Goal: Task Accomplishment & Management: Complete application form

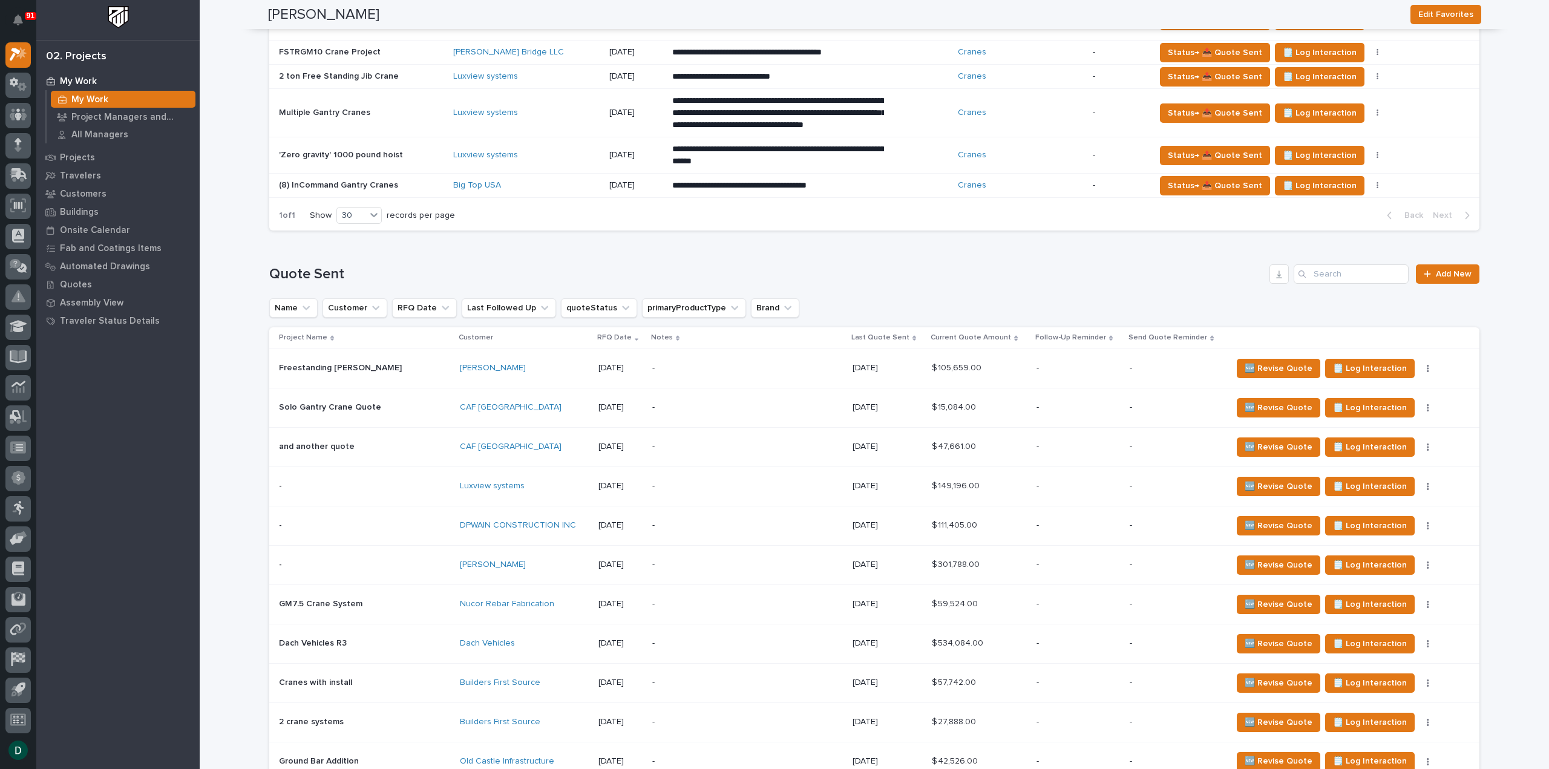
scroll to position [1210, 0]
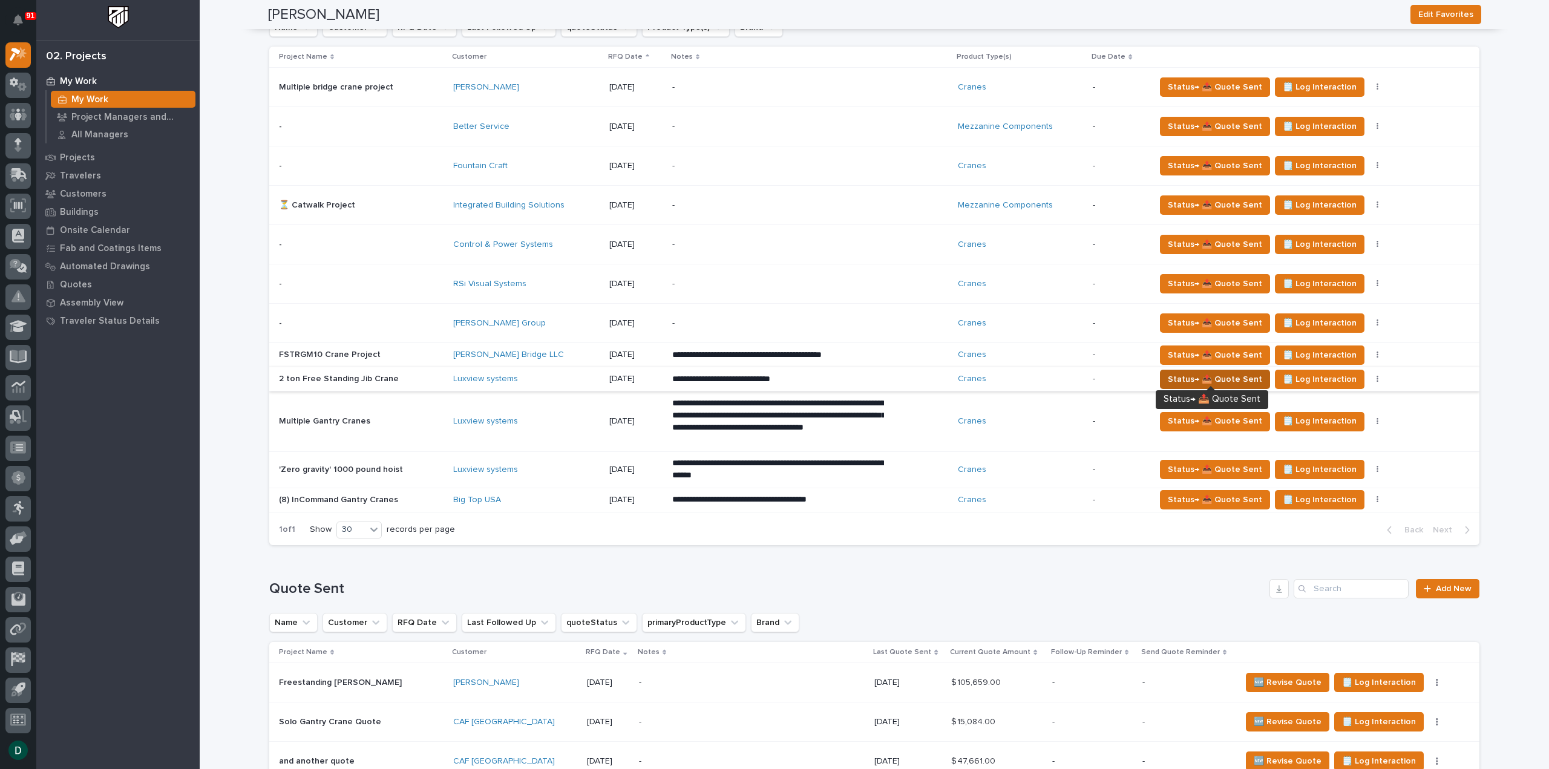
click at [1194, 376] on span "Status→ 📤 Quote Sent" at bounding box center [1215, 379] width 94 height 15
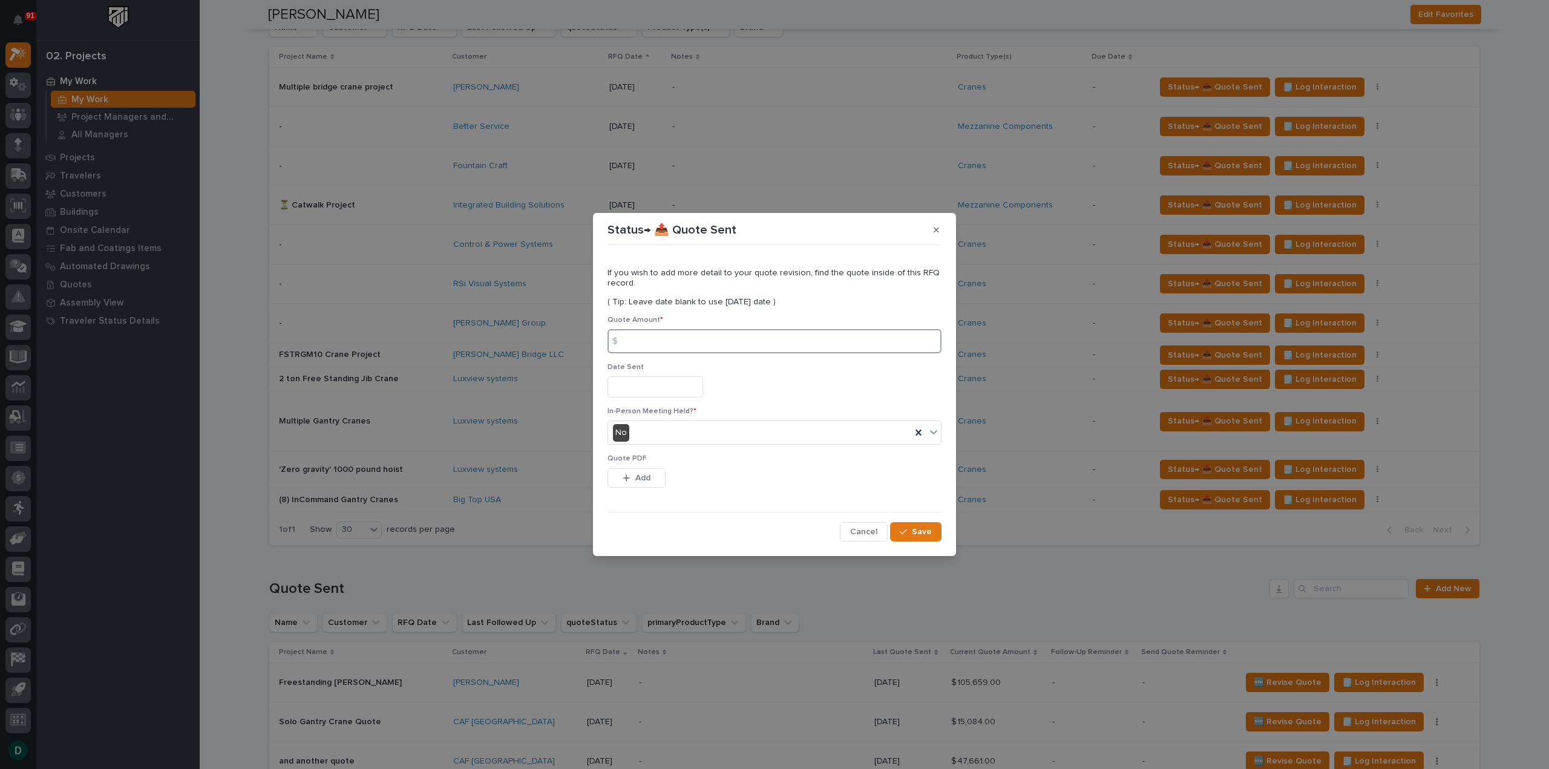
click at [657, 339] on input at bounding box center [774, 341] width 334 height 24
type input "8"
type input "58462"
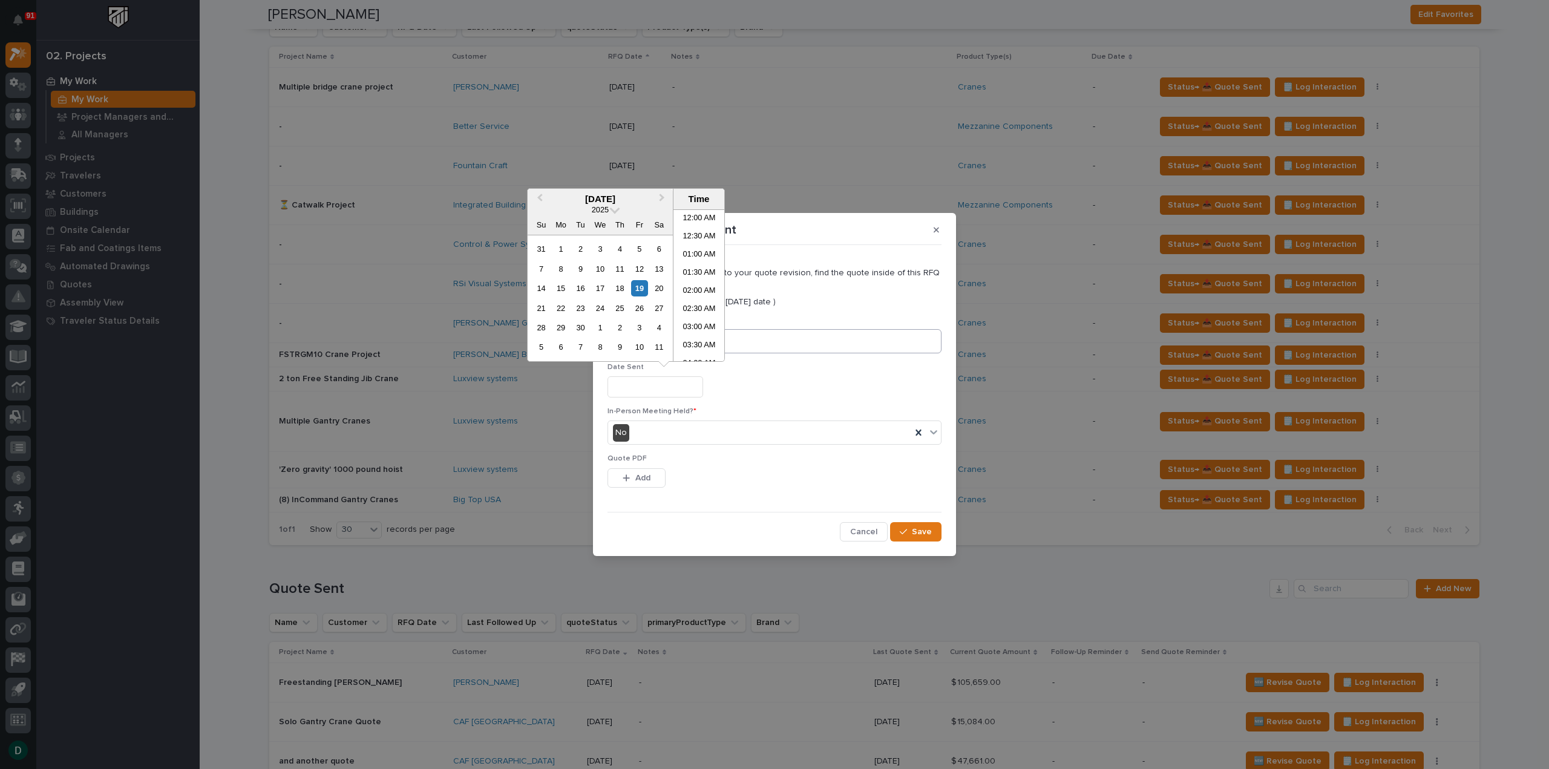
scroll to position [460, 0]
click at [644, 284] on div "19" at bounding box center [639, 288] width 16 height 16
type input "**********"
click at [641, 293] on div "19" at bounding box center [639, 288] width 16 height 16
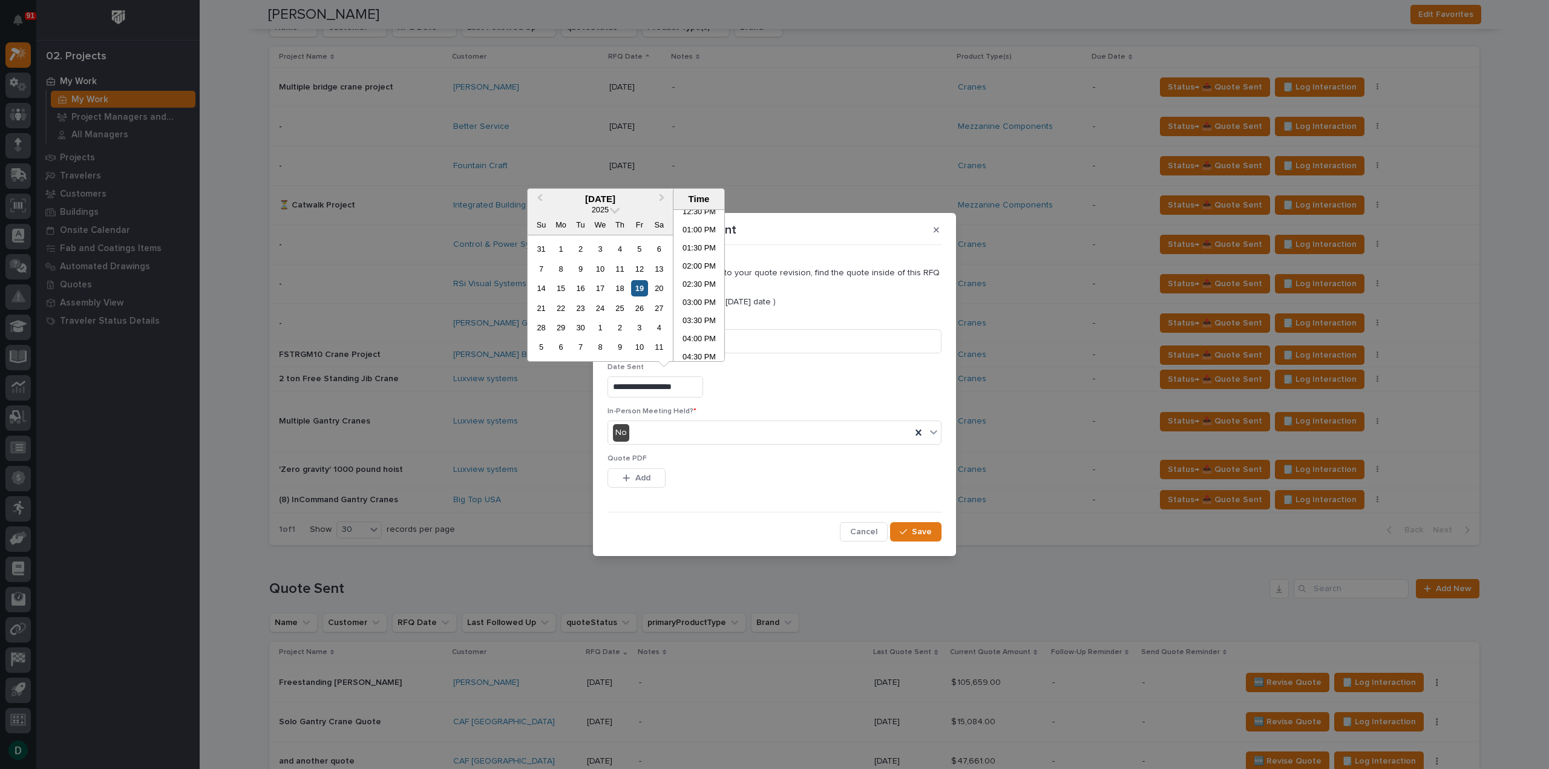
click at [641, 293] on div "19" at bounding box center [639, 288] width 16 height 16
click at [741, 488] on div "This file cannot be opened Download File Add" at bounding box center [774, 480] width 334 height 24
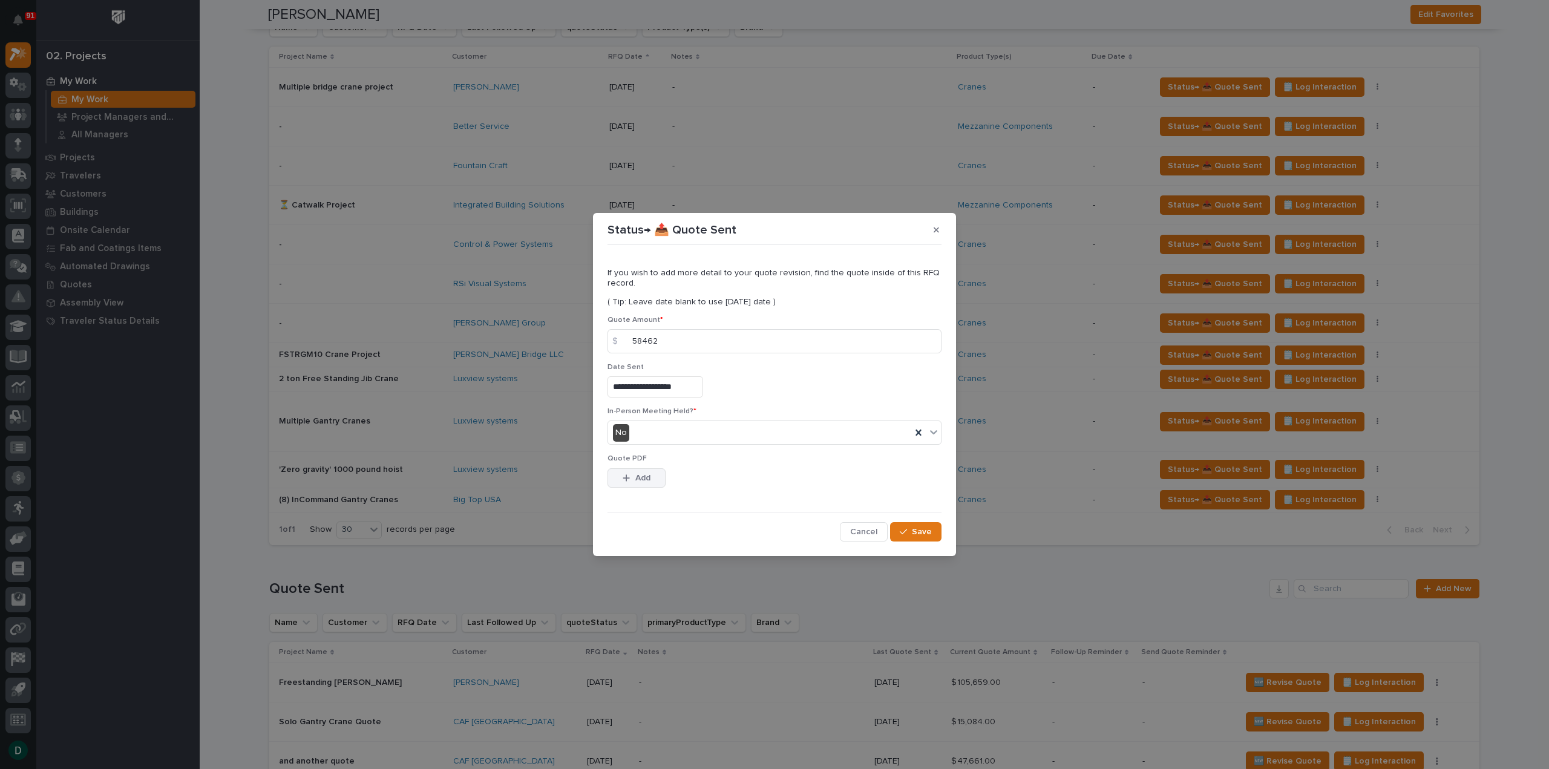
click at [639, 482] on span "Add" at bounding box center [642, 477] width 15 height 11
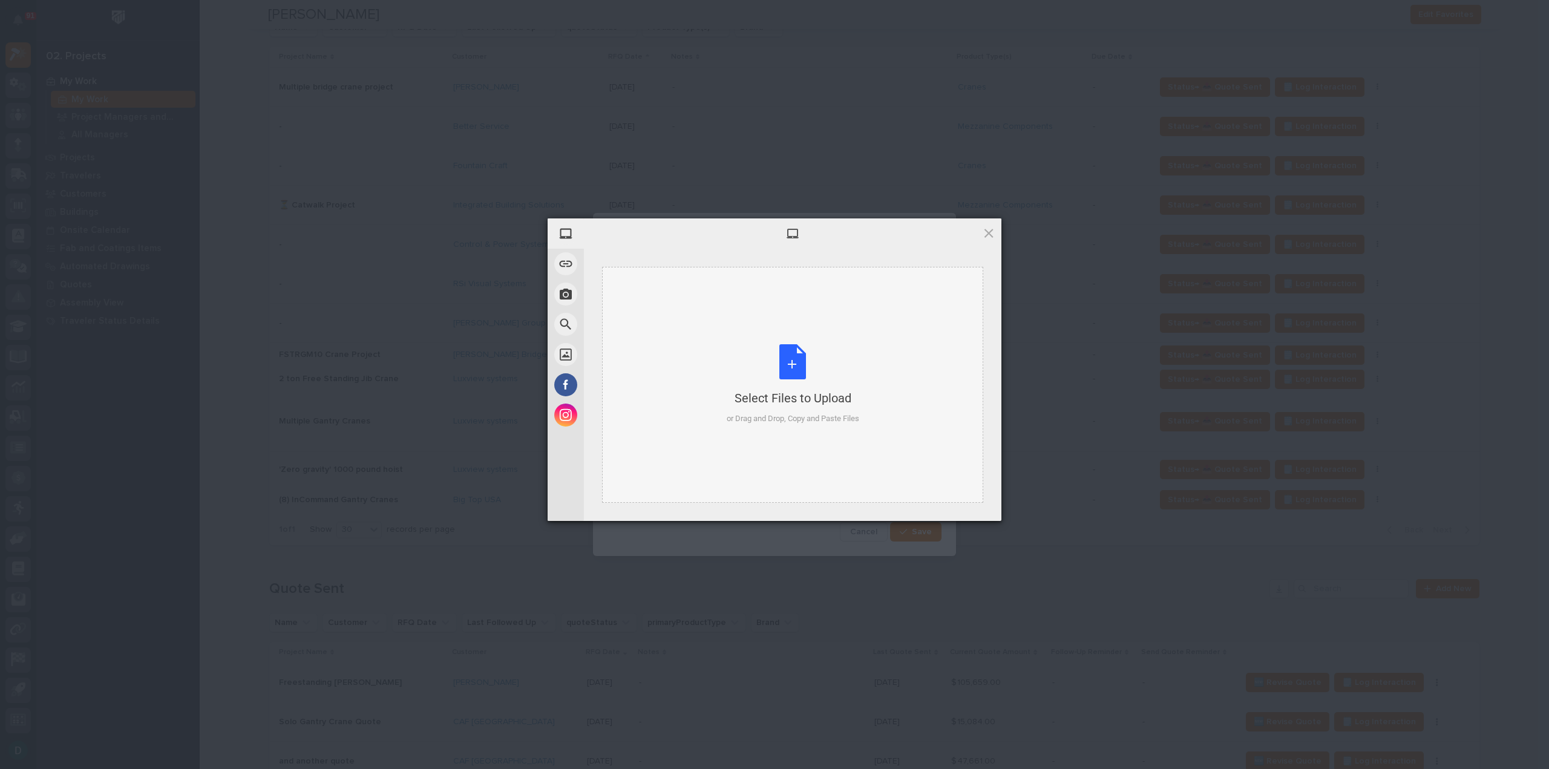
click at [791, 366] on div "Select Files to Upload or Drag and Drop, Copy and Paste Files" at bounding box center [793, 384] width 132 height 80
click at [949, 505] on span "Upload 1" at bounding box center [964, 504] width 61 height 23
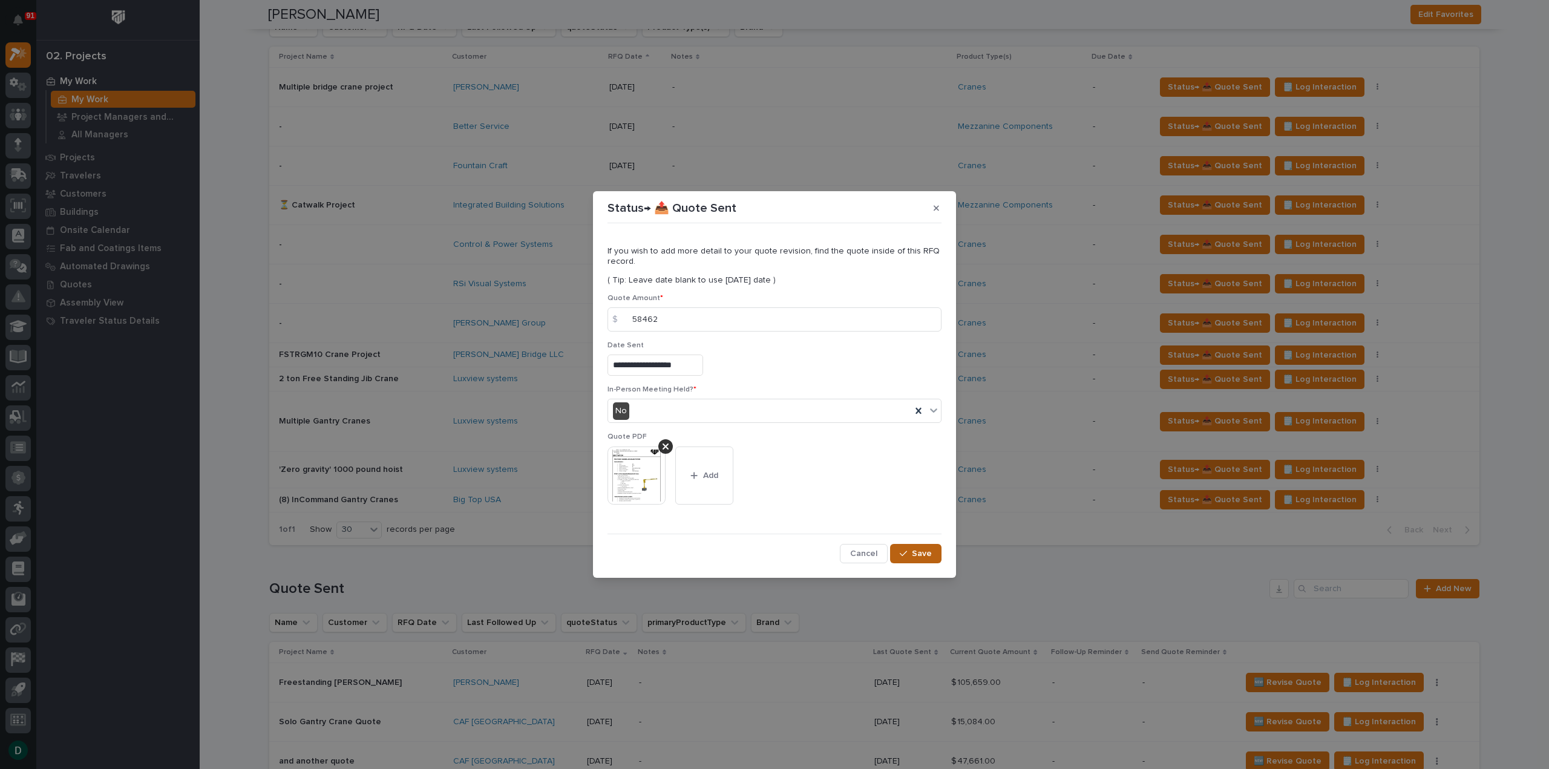
click at [923, 553] on span "Save" at bounding box center [922, 553] width 20 height 11
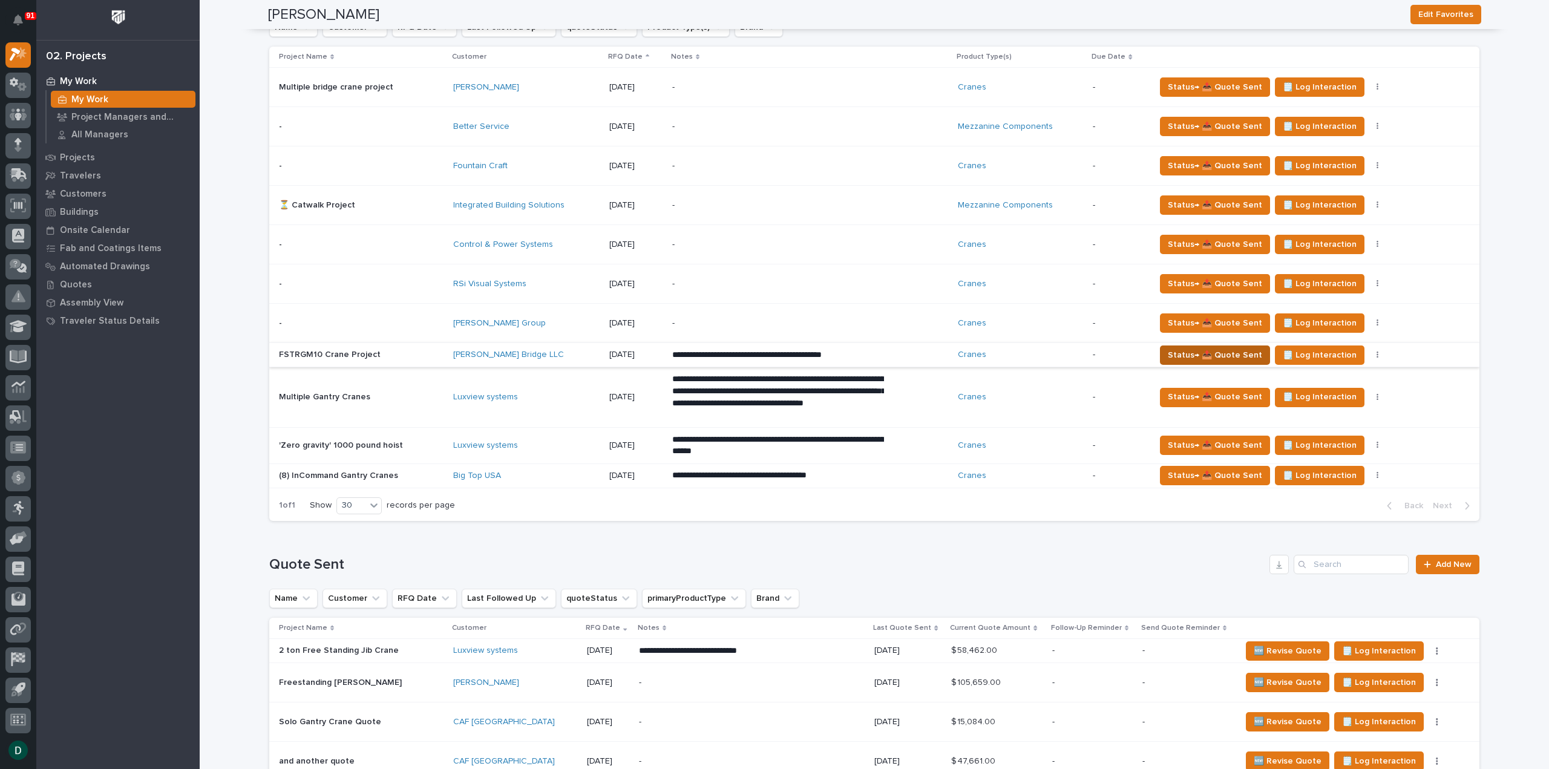
click at [1221, 351] on span "Status→ 📤 Quote Sent" at bounding box center [1215, 355] width 94 height 15
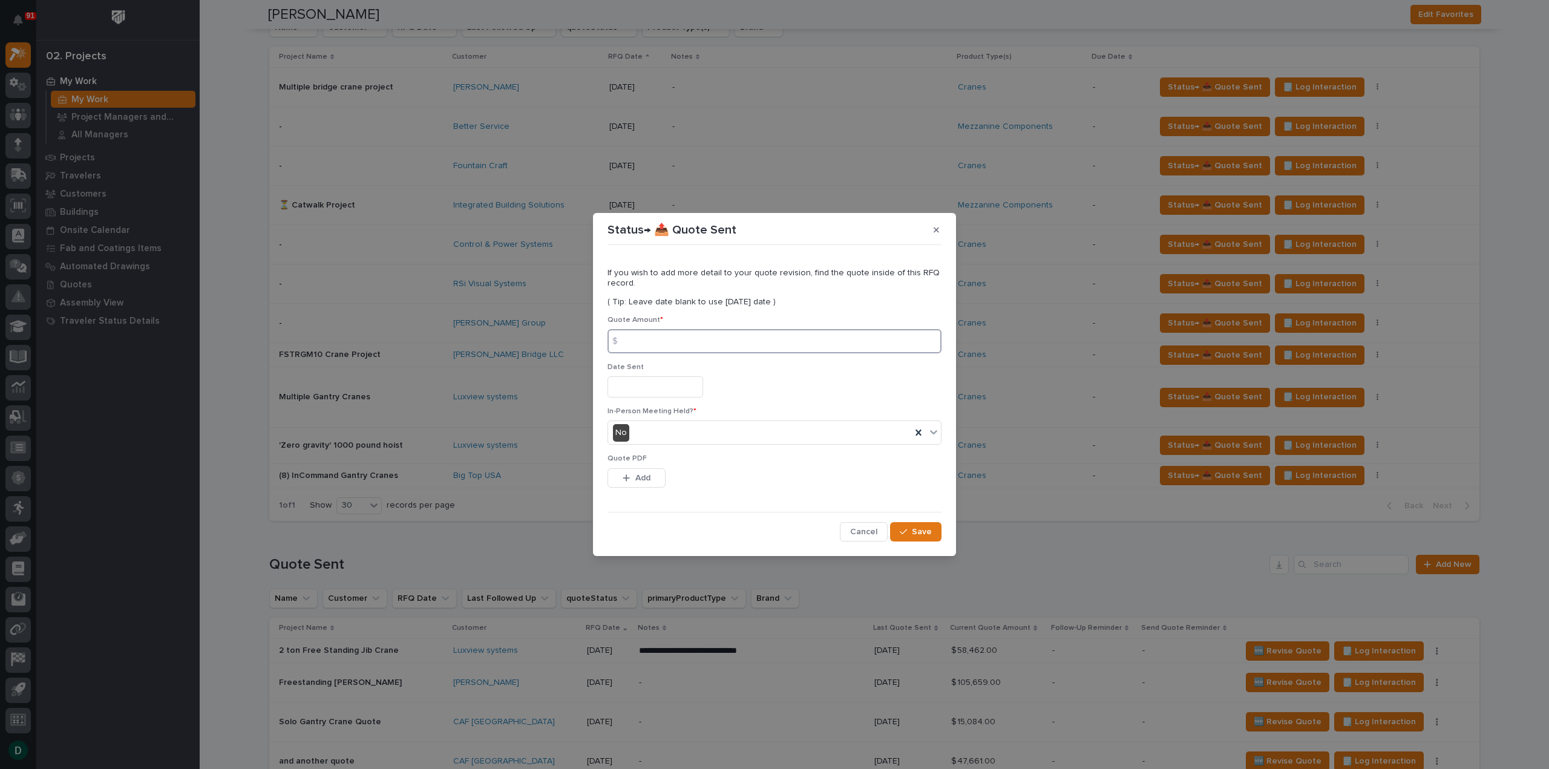
click at [691, 347] on input at bounding box center [774, 341] width 334 height 24
type input "90437"
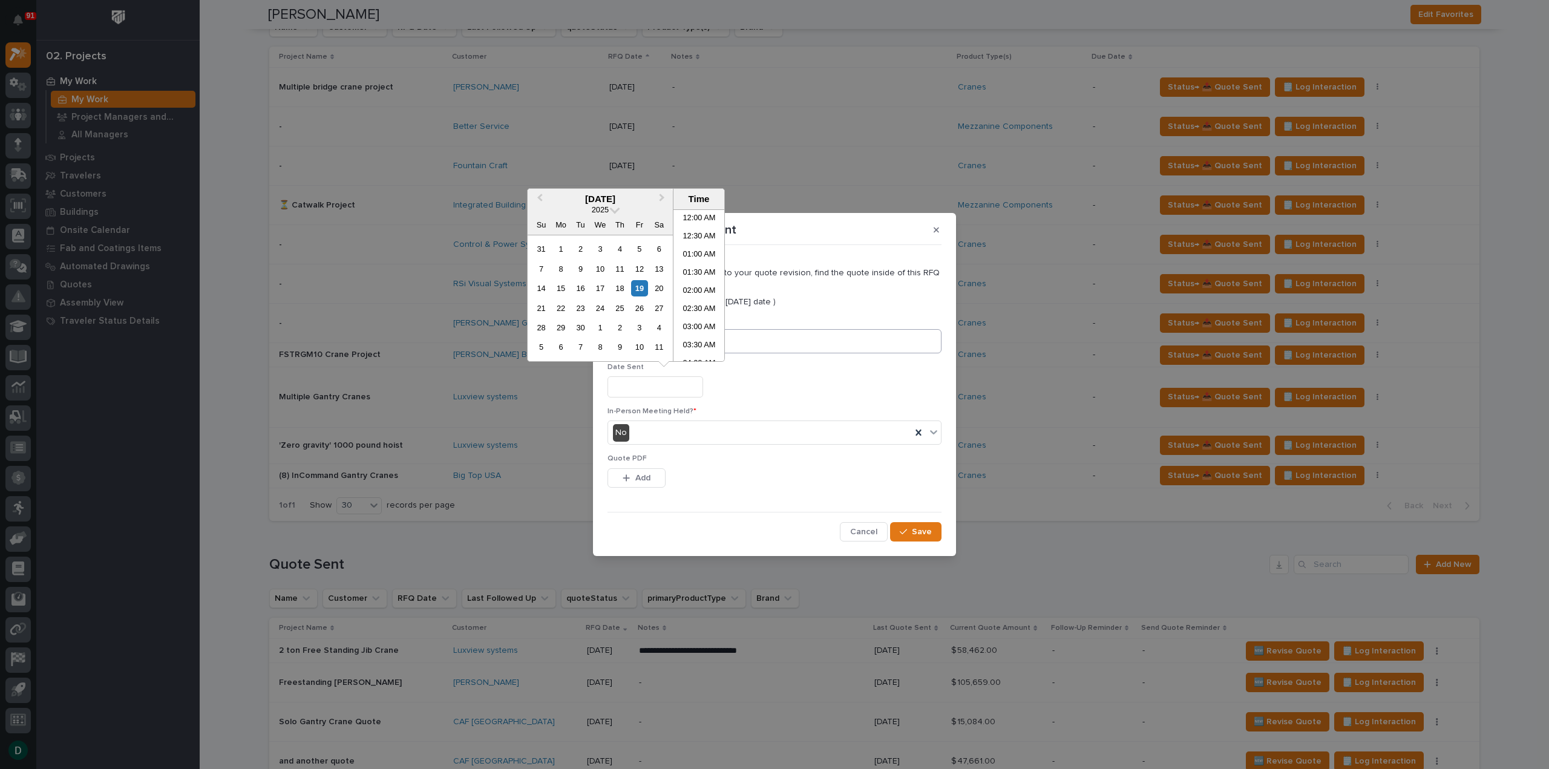
scroll to position [478, 0]
click at [642, 292] on div "19" at bounding box center [639, 288] width 16 height 16
type input "**********"
click at [650, 482] on span "Add" at bounding box center [642, 477] width 15 height 11
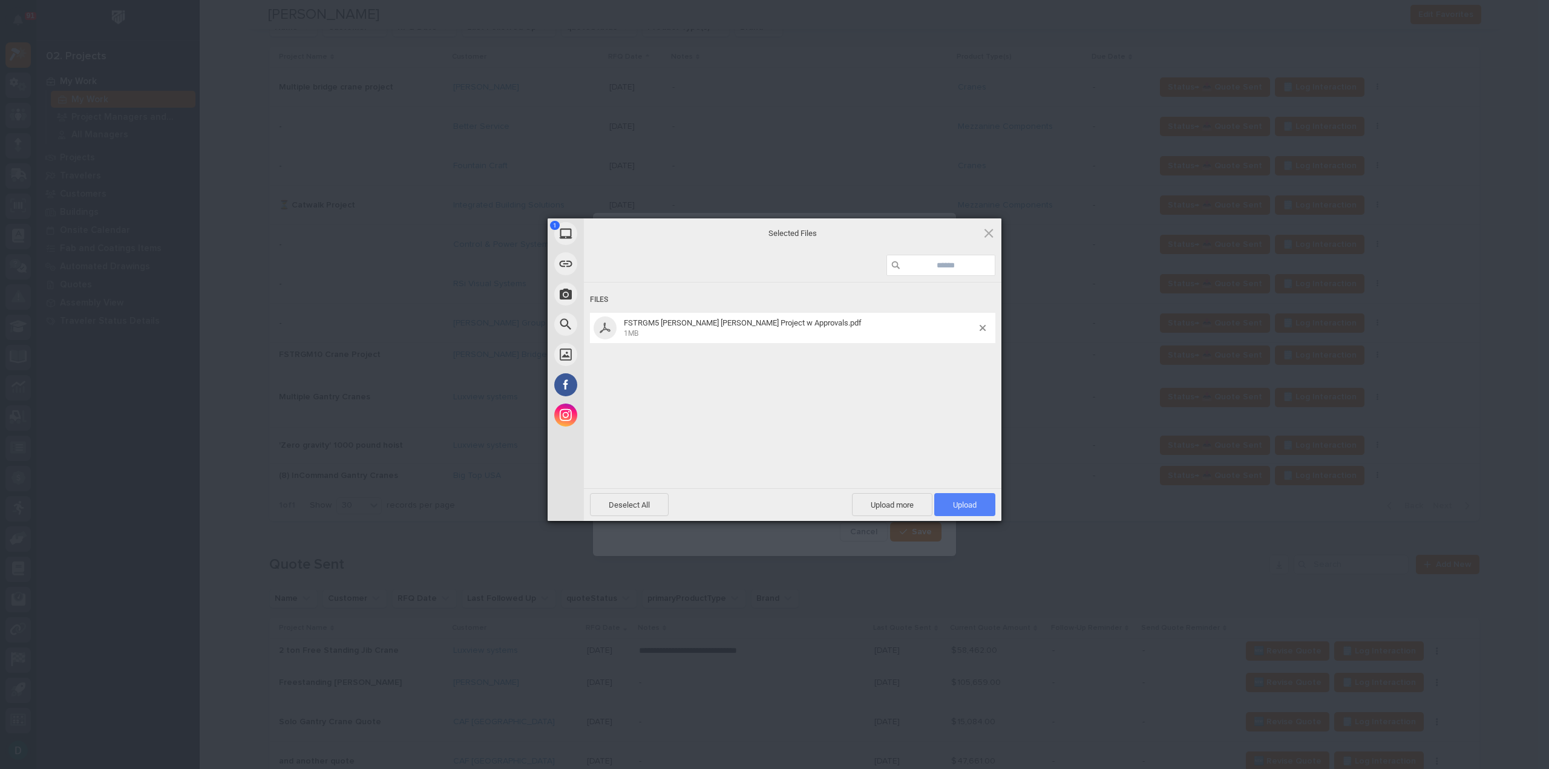
click at [968, 501] on span "Upload 1" at bounding box center [965, 504] width 24 height 9
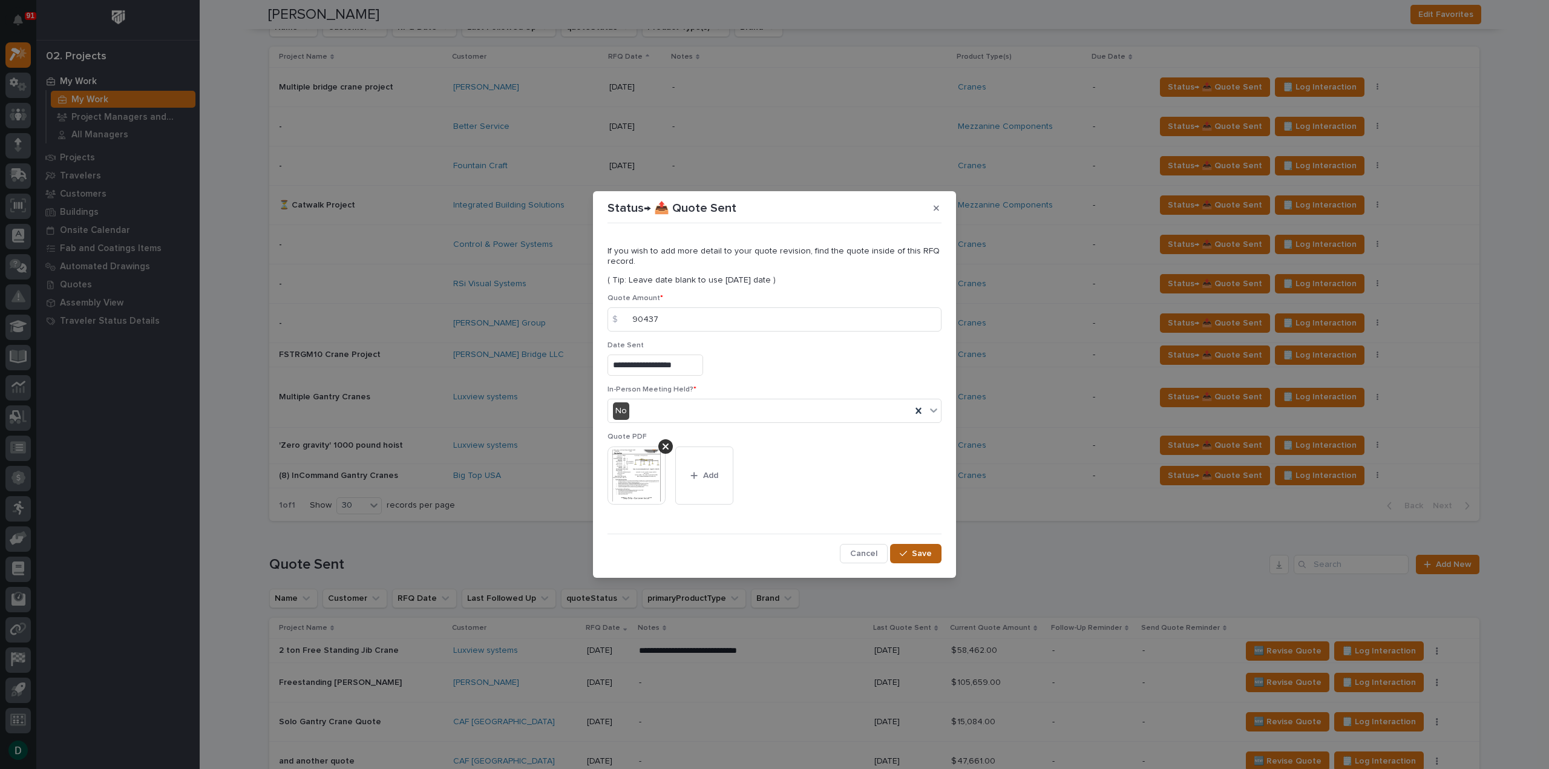
click at [918, 557] on span "Save" at bounding box center [922, 553] width 20 height 11
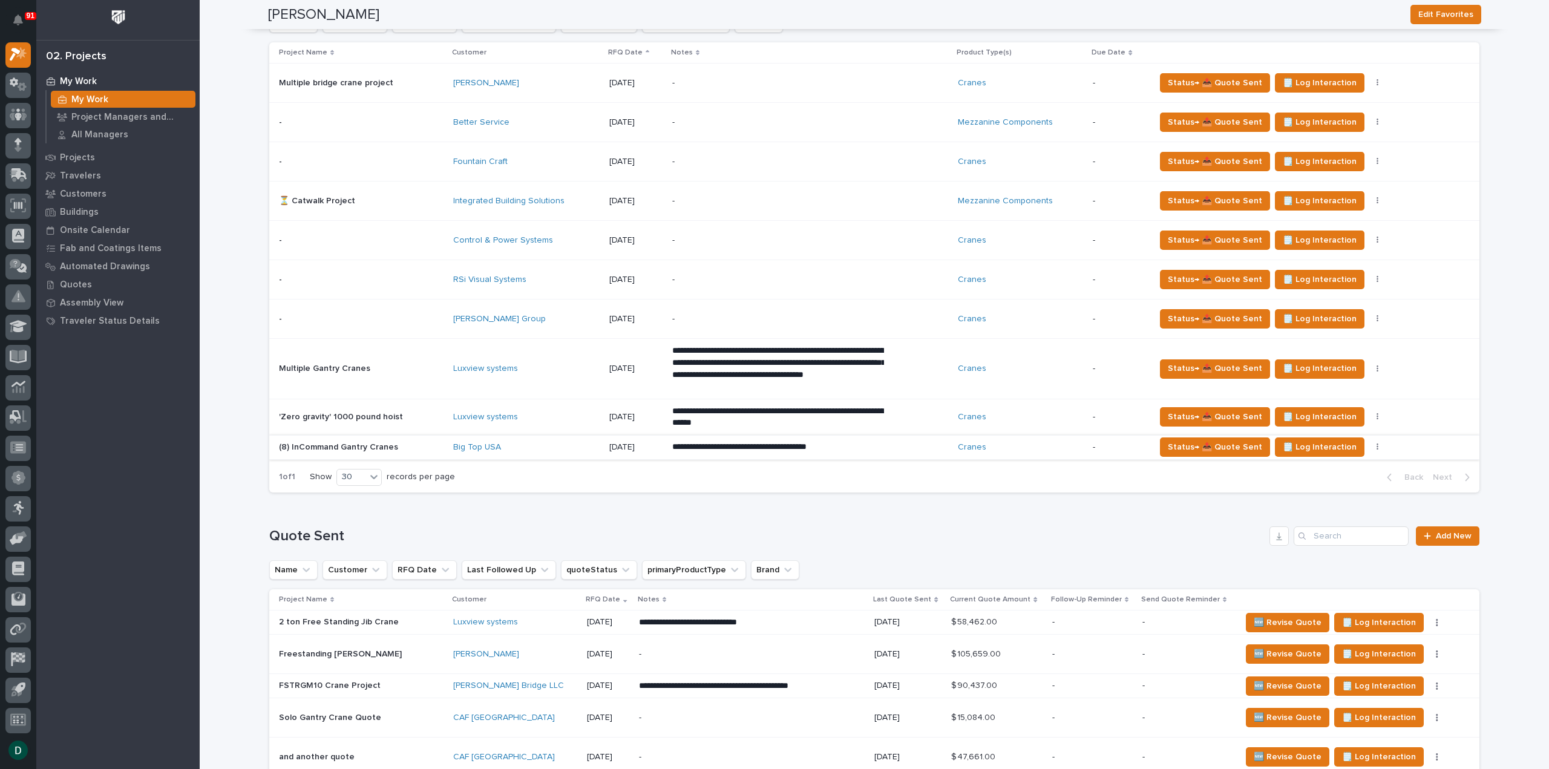
scroll to position [1210, 0]
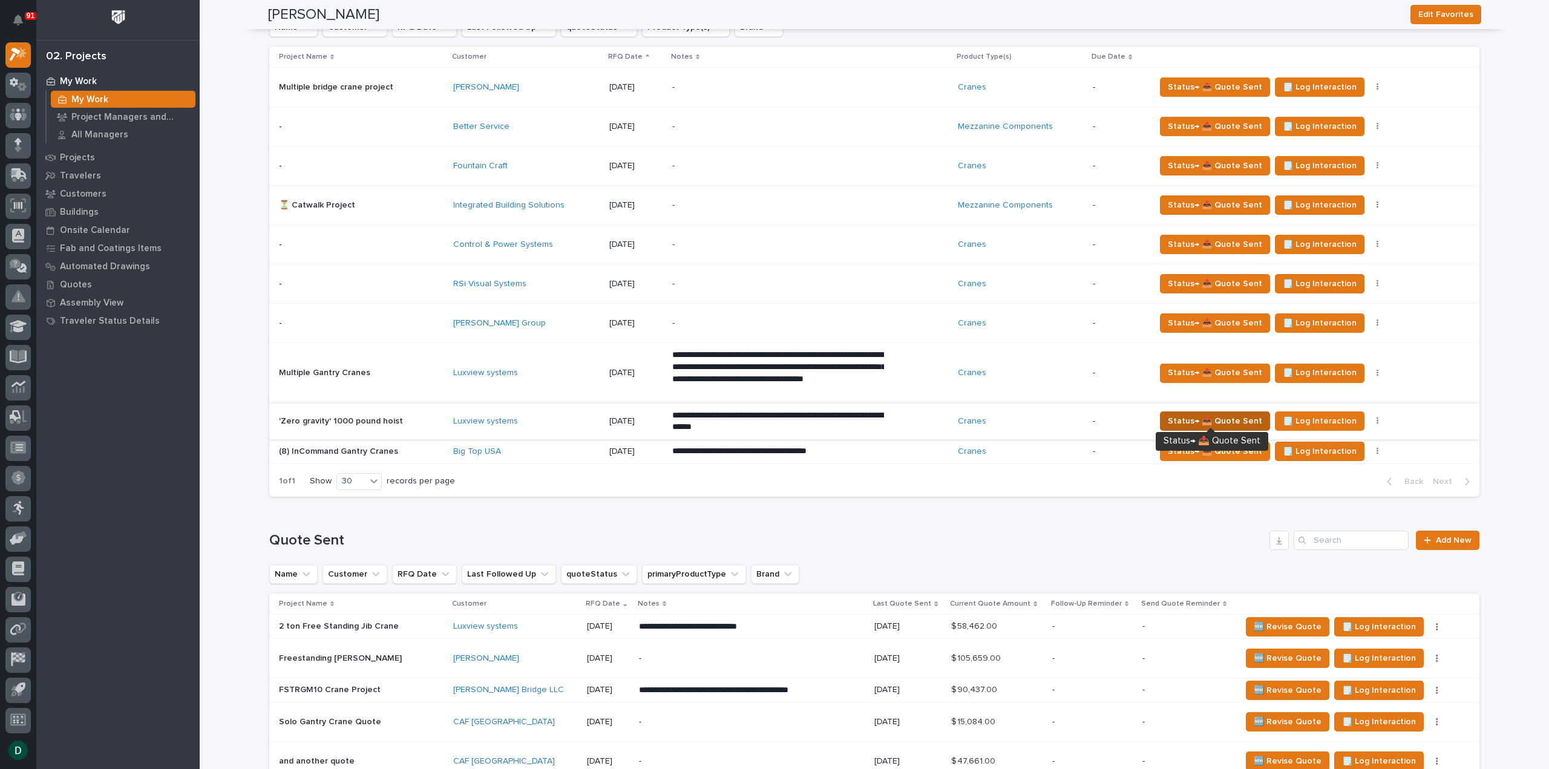
click at [1253, 414] on span "Status→ 📤 Quote Sent" at bounding box center [1215, 421] width 94 height 15
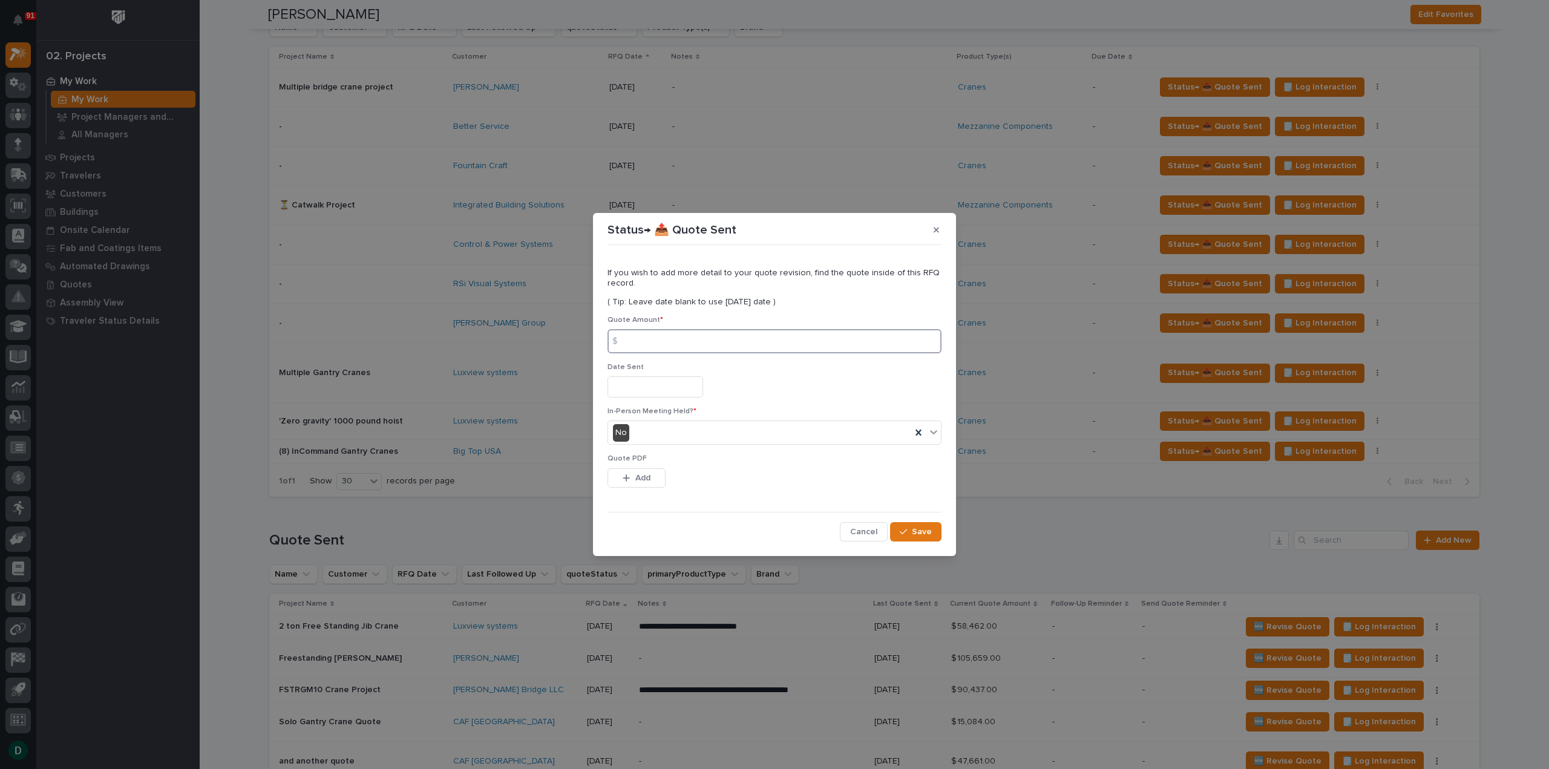
click at [679, 345] on input at bounding box center [774, 341] width 334 height 24
click at [697, 341] on input at bounding box center [774, 341] width 334 height 24
type input "5775"
click at [688, 388] on input "text" at bounding box center [655, 386] width 96 height 21
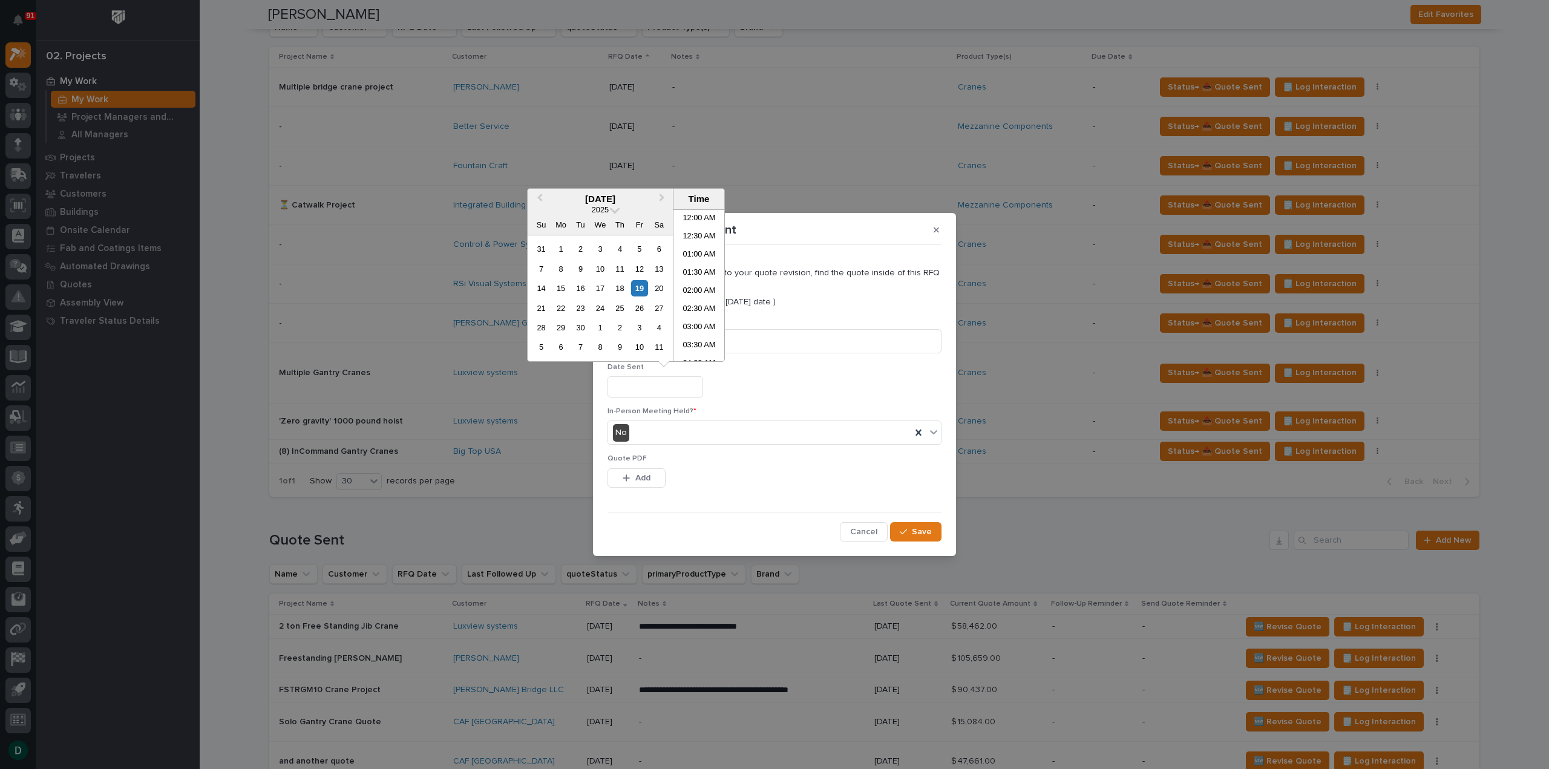
scroll to position [478, 0]
click at [636, 283] on div "19" at bounding box center [639, 288] width 16 height 16
type input "**********"
click at [633, 474] on button "Add" at bounding box center [636, 477] width 58 height 19
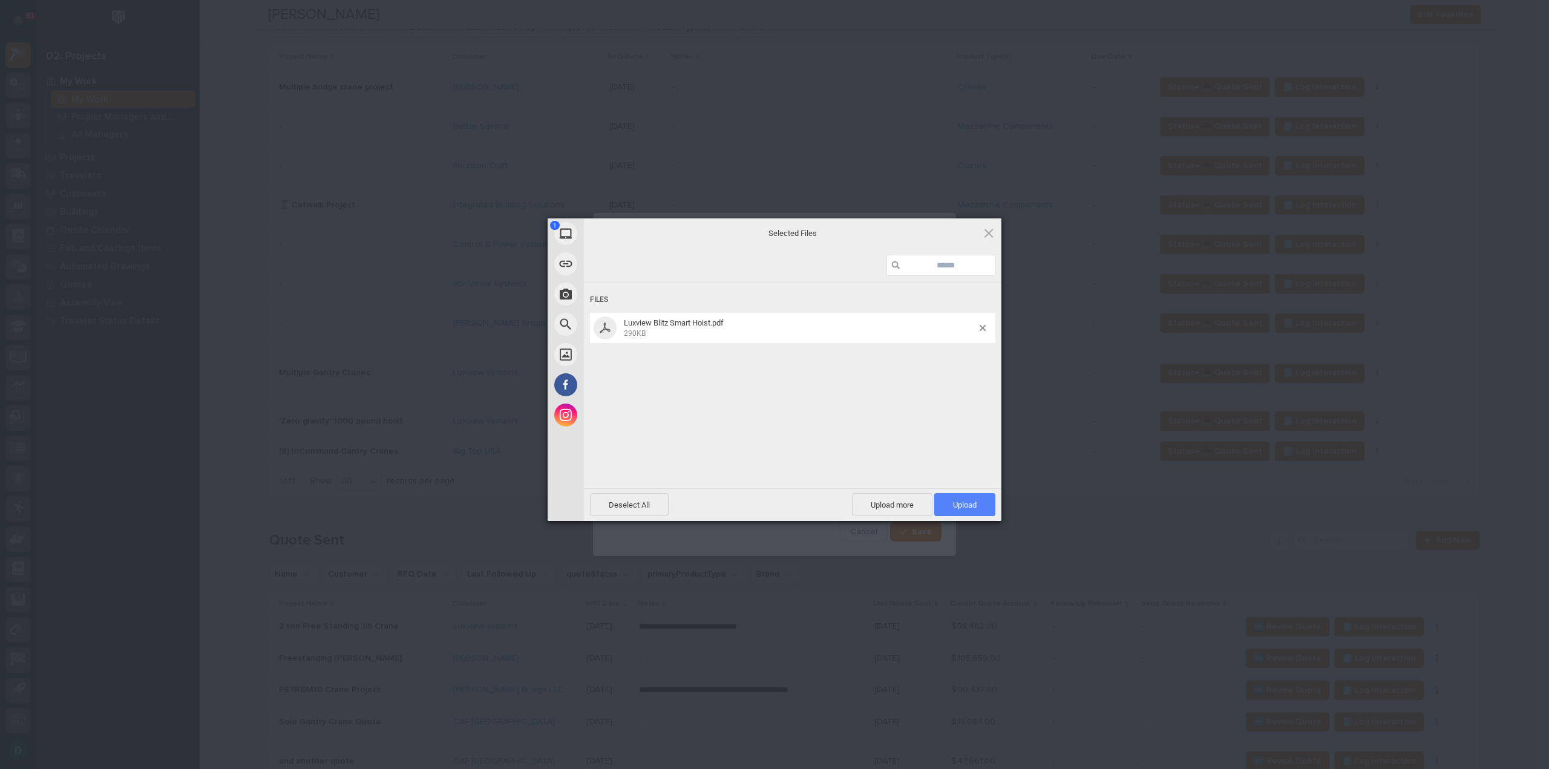
click at [962, 508] on span "Upload 1" at bounding box center [965, 504] width 24 height 9
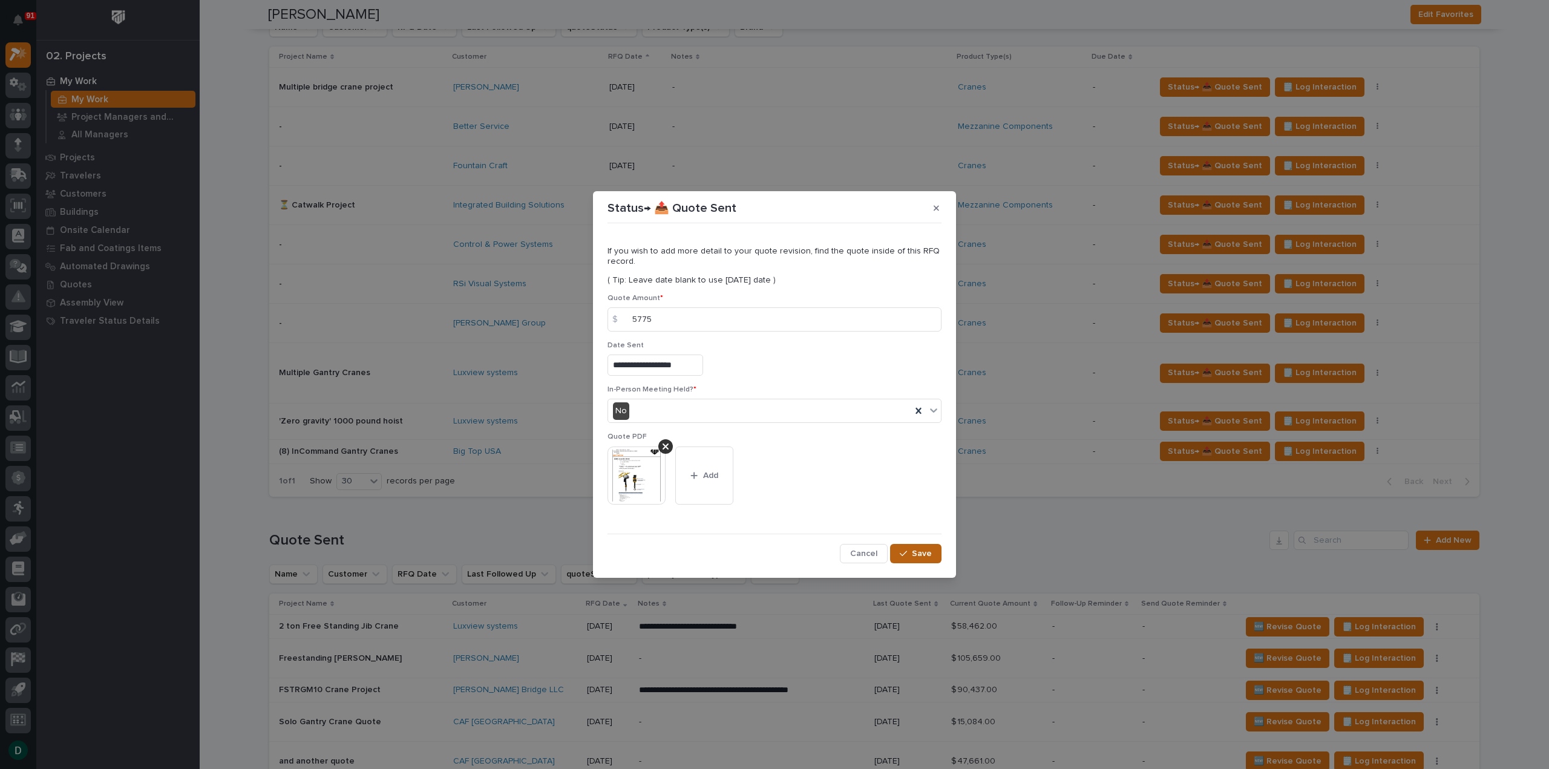
click at [928, 552] on span "Save" at bounding box center [922, 553] width 20 height 11
